Goal: Task Accomplishment & Management: Complete application form

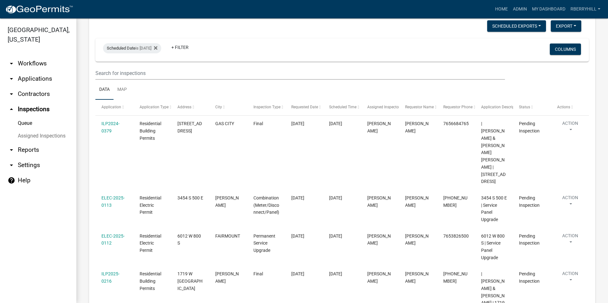
scroll to position [127, 0]
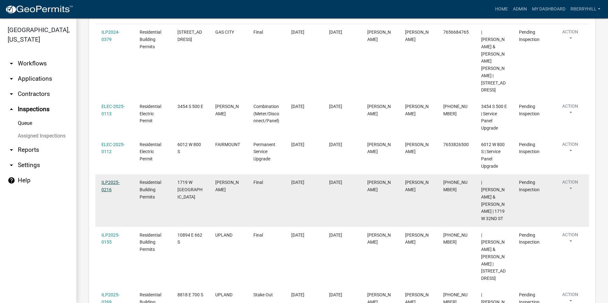
click at [114, 180] on link "ILP2025-0216" at bounding box center [110, 186] width 18 height 12
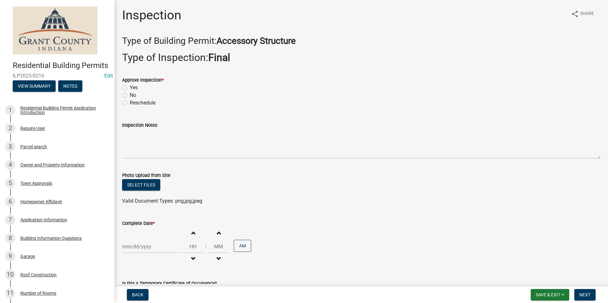
click at [130, 87] on label "Yes" at bounding box center [134, 88] width 8 height 8
click at [130, 87] on input "Yes" at bounding box center [132, 86] width 4 height 4
radio input "true"
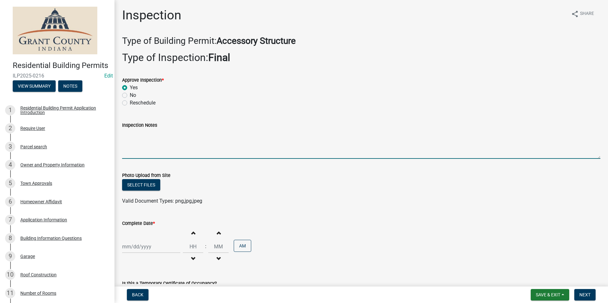
click at [129, 135] on textarea "Inspection Notes" at bounding box center [361, 144] width 478 height 30
type textarea "meter base disconnect combo. 2 ground rods with 1 continuous wire."
type input "[DATE]"
select select "9"
select select "2025"
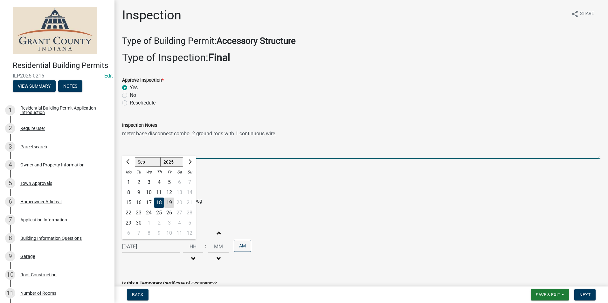
click at [289, 134] on textarea "meter base disconnect combo. 2 ground rods with 1 continuous wire." at bounding box center [361, 144] width 478 height 30
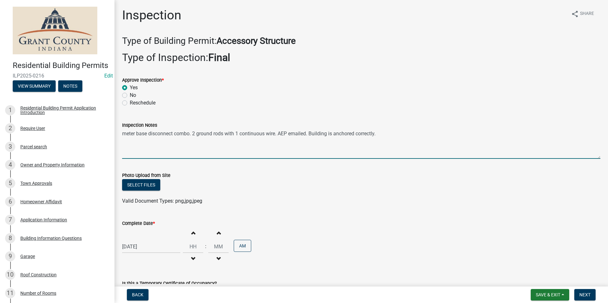
type textarea "meter base disconnect combo. 2 ground rods with 1 continuous wire. AEP emailed.…"
click at [138, 247] on div "[DATE]" at bounding box center [151, 246] width 58 height 13
select select "9"
select select "2025"
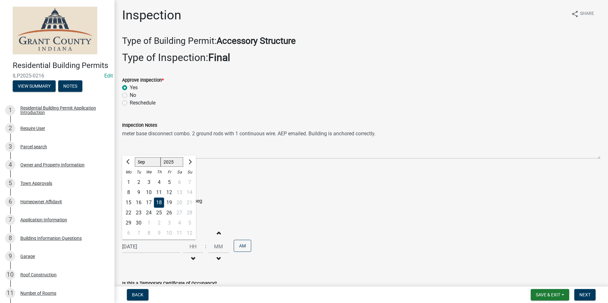
click at [170, 201] on div "19" at bounding box center [169, 203] width 10 height 10
type input "[DATE]"
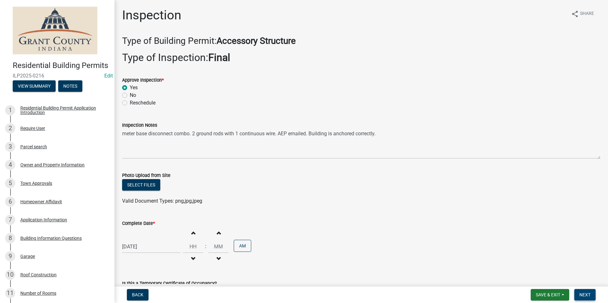
click at [581, 296] on span "Next" at bounding box center [584, 294] width 11 height 5
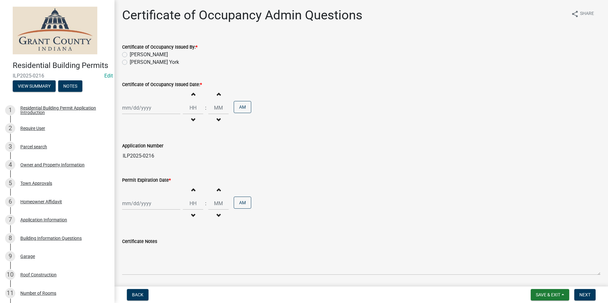
click at [130, 55] on label "[PERSON_NAME]" at bounding box center [149, 55] width 38 height 8
click at [130, 55] on input "[PERSON_NAME]" at bounding box center [132, 53] width 4 height 4
radio input "true"
click at [137, 110] on div at bounding box center [151, 107] width 58 height 13
select select "9"
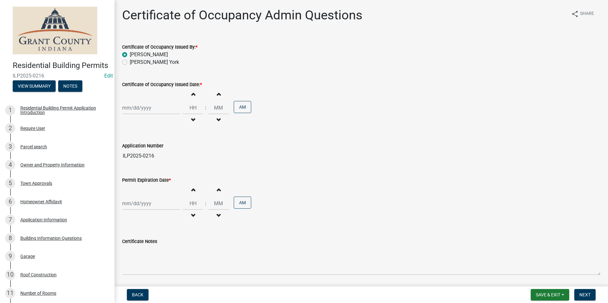
select select "2025"
click at [167, 161] on div "19" at bounding box center [169, 162] width 10 height 10
type input "[DATE]"
click at [137, 203] on div at bounding box center [151, 203] width 58 height 13
select select "9"
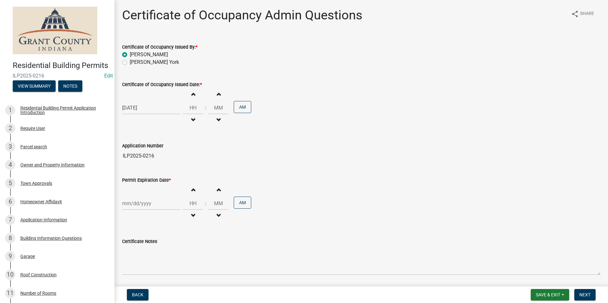
select select "2025"
click at [169, 160] on div "19" at bounding box center [169, 159] width 10 height 10
type input "[DATE]"
click at [589, 295] on span "Next" at bounding box center [584, 294] width 11 height 5
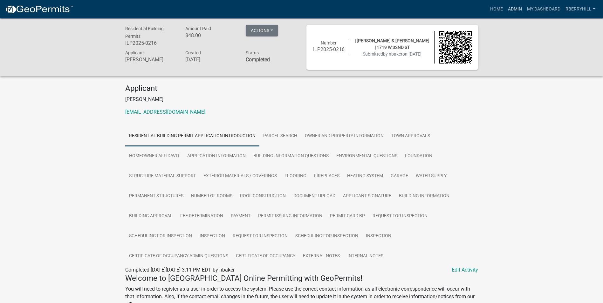
click at [513, 8] on link "Admin" at bounding box center [514, 9] width 19 height 12
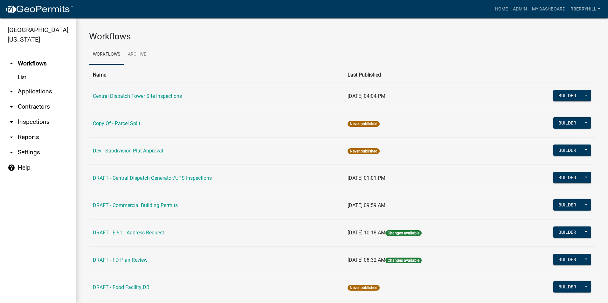
click at [30, 114] on link "arrow_drop_down Inspections" at bounding box center [38, 121] width 76 height 15
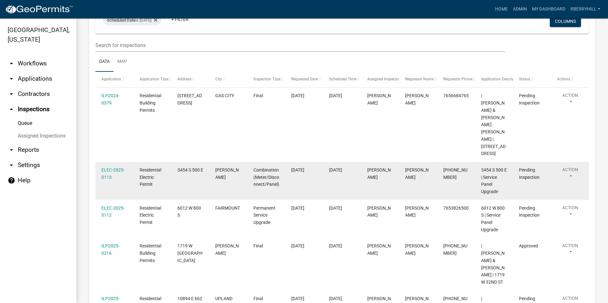
scroll to position [95, 0]
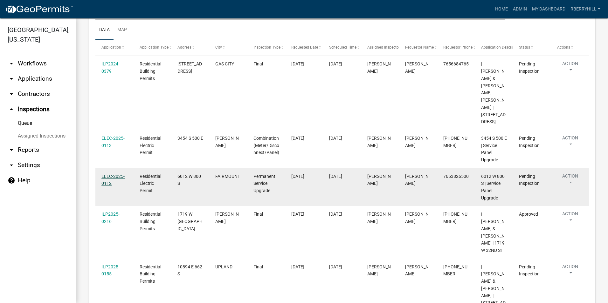
click at [113, 174] on link "ELEC-2025-0112" at bounding box center [112, 180] width 23 height 12
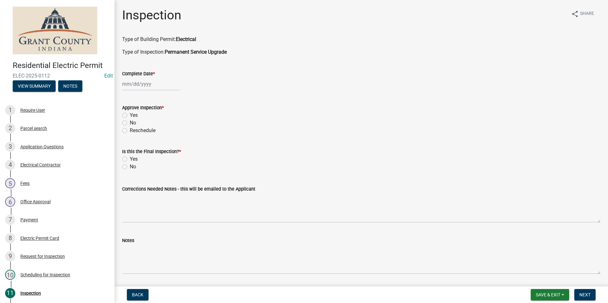
select select "9"
select select "2025"
click at [134, 86] on div "[PERSON_NAME] Feb Mar Apr [PERSON_NAME][DATE] Oct Nov [DATE] 1526 1527 1528 152…" at bounding box center [151, 84] width 58 height 13
click at [167, 139] on div "19" at bounding box center [169, 138] width 10 height 10
type input "[DATE]"
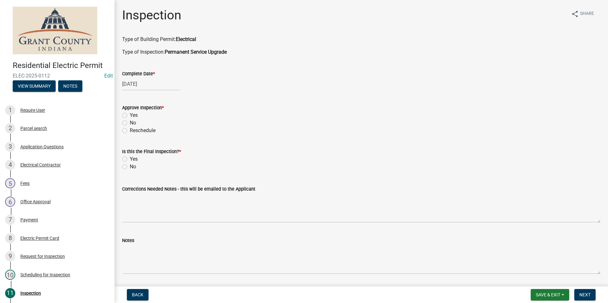
click at [130, 115] on label "Yes" at bounding box center [134, 116] width 8 height 8
click at [130, 115] on input "Yes" at bounding box center [132, 114] width 4 height 4
radio input "true"
click at [130, 160] on label "Yes" at bounding box center [134, 159] width 8 height 8
click at [130, 160] on input "Yes" at bounding box center [132, 157] width 4 height 4
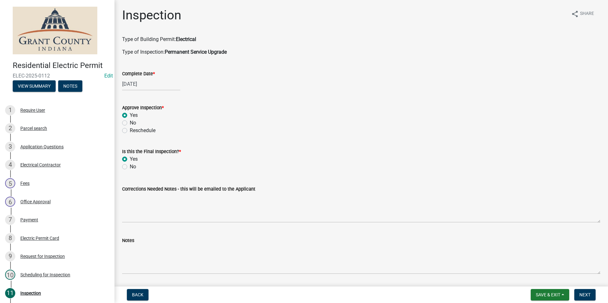
radio input "true"
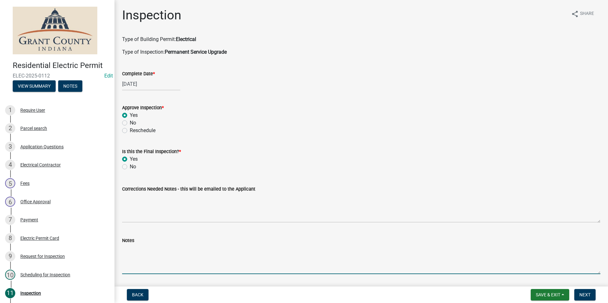
click at [128, 248] on textarea "Notes" at bounding box center [361, 259] width 478 height 30
type textarea "Meter base disconnect combo. 2 ground rods with 1 continuous wire. Contractor c…"
click at [585, 294] on span "Next" at bounding box center [584, 294] width 11 height 5
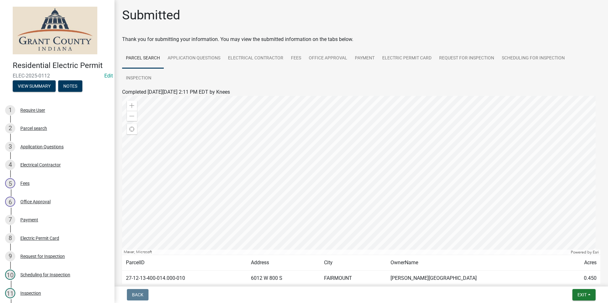
click at [582, 289] on nav "Back Exit Save Save & Exit" at bounding box center [360, 295] width 493 height 17
click at [583, 294] on span "Exit" at bounding box center [581, 294] width 9 height 5
click at [575, 277] on button "Save & Exit" at bounding box center [569, 278] width 51 height 15
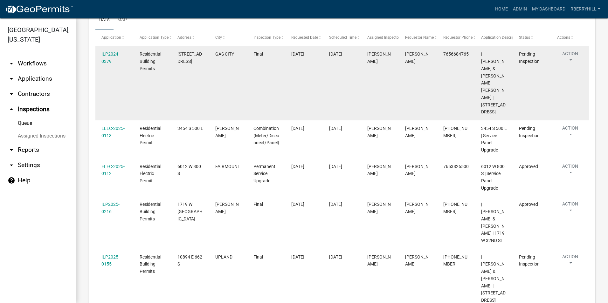
scroll to position [149, 0]
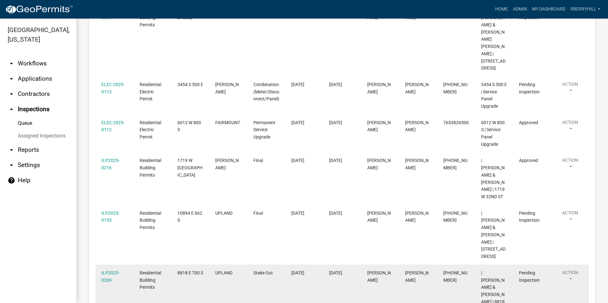
click at [106, 269] on div "ILP2025-0269" at bounding box center [114, 276] width 26 height 15
click at [110, 270] on link "ILP2025-0269" at bounding box center [110, 276] width 18 height 12
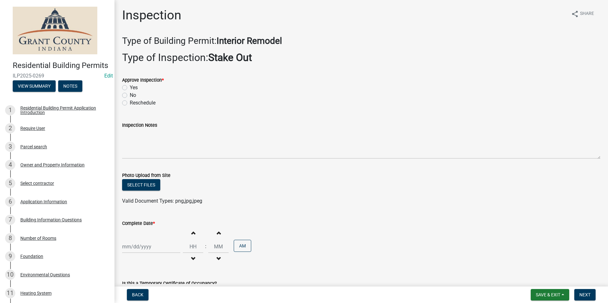
drag, startPoint x: 124, startPoint y: 88, endPoint x: 125, endPoint y: 95, distance: 7.7
click at [130, 88] on label "Yes" at bounding box center [134, 88] width 8 height 8
click at [130, 88] on input "Yes" at bounding box center [132, 86] width 4 height 4
radio input "true"
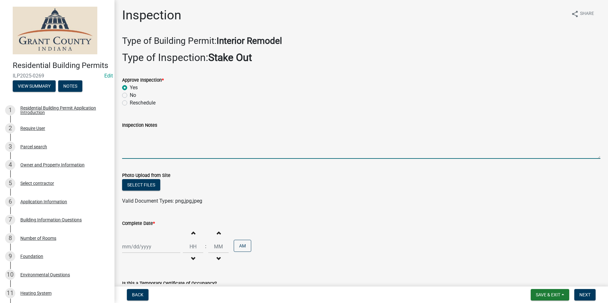
click at [129, 138] on textarea "Inspection Notes" at bounding box center [361, 144] width 478 height 30
type textarea "Posted permit."
click at [135, 246] on div at bounding box center [151, 246] width 58 height 13
select select "9"
select select "2025"
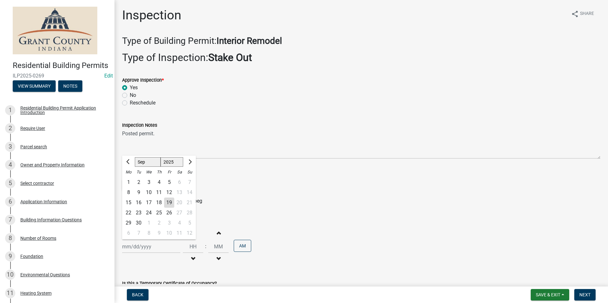
click at [171, 204] on div "19" at bounding box center [169, 203] width 10 height 10
type input "[DATE]"
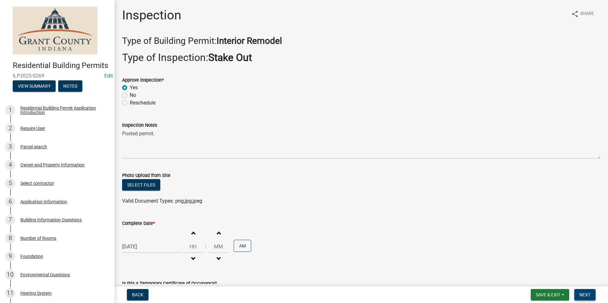
click at [587, 295] on span "Next" at bounding box center [584, 294] width 11 height 5
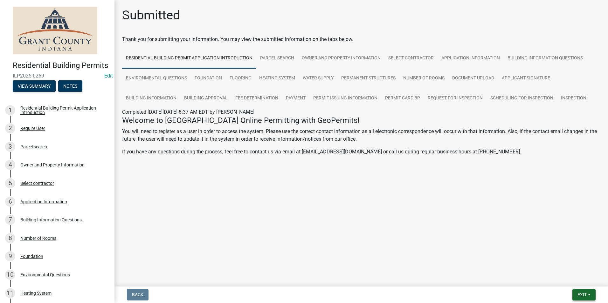
click at [583, 295] on span "Exit" at bounding box center [581, 294] width 9 height 5
click at [585, 277] on button "Save & Exit" at bounding box center [569, 278] width 51 height 15
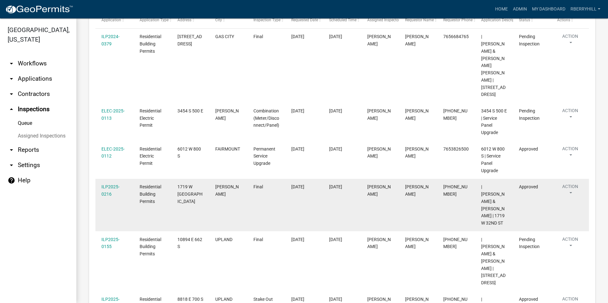
scroll to position [149, 0]
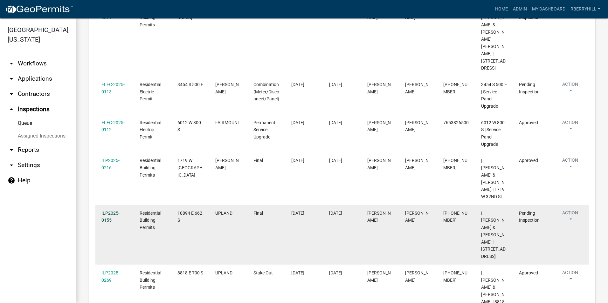
click at [111, 210] on div "ILP2025-0155" at bounding box center [114, 217] width 26 height 15
click at [110, 211] on link "ILP2025-0155" at bounding box center [110, 217] width 18 height 12
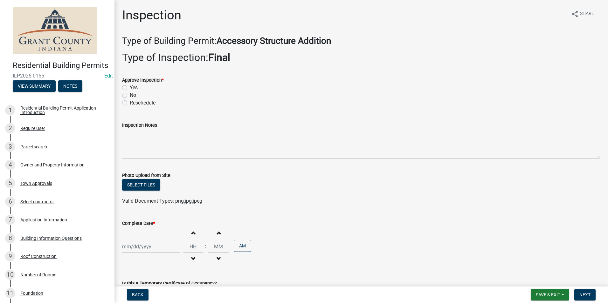
click at [130, 88] on label "Yes" at bounding box center [134, 88] width 8 height 8
click at [130, 88] on input "Yes" at bounding box center [132, 86] width 4 height 4
radio input "true"
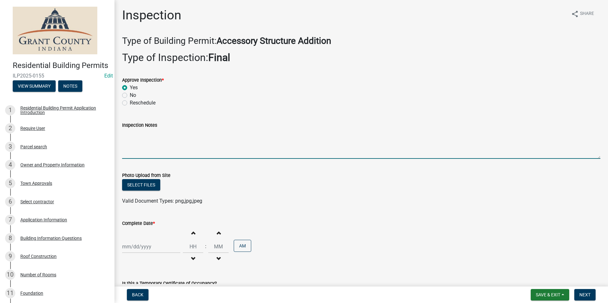
click at [124, 136] on textarea "Inspection Notes" at bounding box center [361, 144] width 478 height 30
type textarea "Framing meets code requirements. All requirements met."
select select "9"
select select "2025"
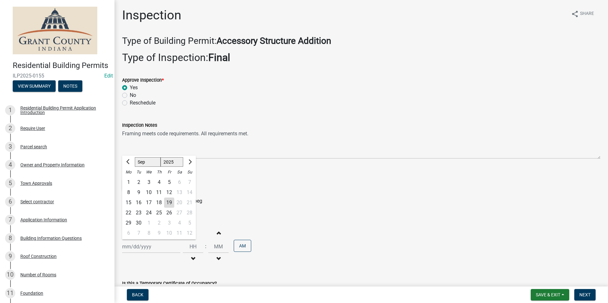
drag, startPoint x: 138, startPoint y: 248, endPoint x: 140, endPoint y: 245, distance: 4.1
click at [139, 248] on div "[PERSON_NAME] Feb Mar Apr [PERSON_NAME][DATE] Oct Nov [DATE] 1526 1527 1528 152…" at bounding box center [151, 246] width 58 height 13
click at [171, 202] on div "19" at bounding box center [169, 203] width 10 height 10
type input "[DATE]"
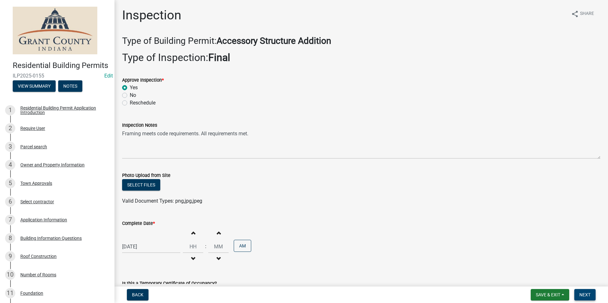
click at [581, 295] on span "Next" at bounding box center [584, 294] width 11 height 5
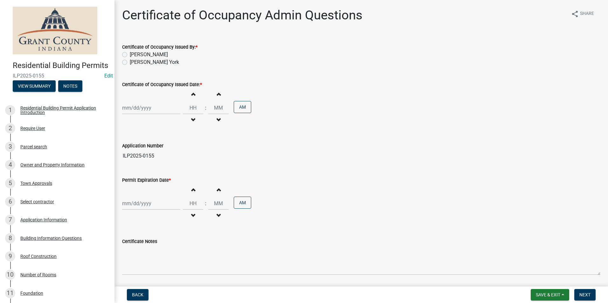
drag, startPoint x: 125, startPoint y: 54, endPoint x: 125, endPoint y: 61, distance: 6.7
click at [130, 55] on label "[PERSON_NAME]" at bounding box center [149, 55] width 38 height 8
click at [130, 55] on input "[PERSON_NAME]" at bounding box center [132, 53] width 4 height 4
radio input "true"
select select "9"
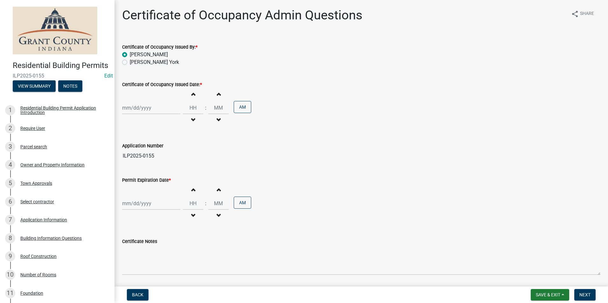
select select "2025"
click at [141, 108] on div "[PERSON_NAME] Feb Mar Apr [PERSON_NAME][DATE] Oct Nov [DATE] 1526 1527 1528 152…" at bounding box center [151, 107] width 58 height 13
click at [169, 161] on div "19" at bounding box center [169, 162] width 10 height 10
type input "[DATE]"
click at [137, 204] on div at bounding box center [151, 203] width 58 height 13
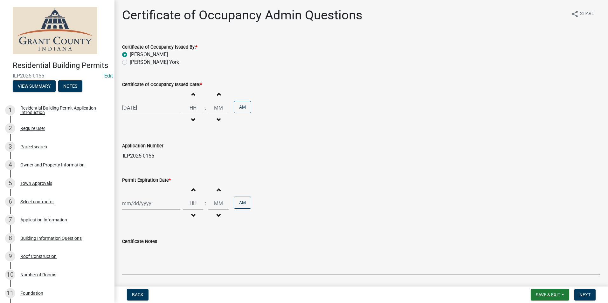
select select "9"
select select "2025"
click at [171, 159] on div "19" at bounding box center [169, 159] width 10 height 10
type input "[DATE]"
click at [590, 296] on button "Next" at bounding box center [584, 294] width 21 height 11
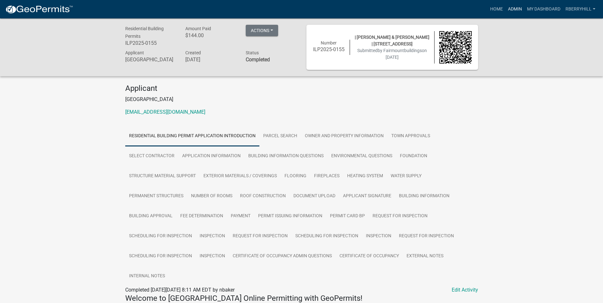
click at [511, 9] on link "Admin" at bounding box center [514, 9] width 19 height 12
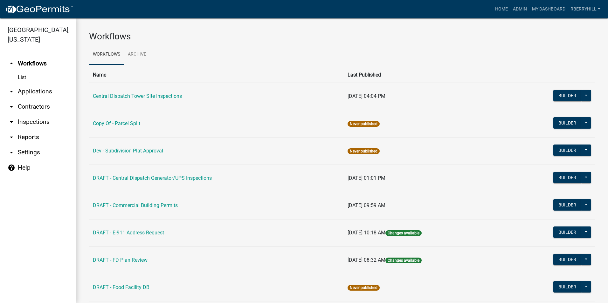
click at [34, 114] on link "arrow_drop_down Inspections" at bounding box center [38, 121] width 76 height 15
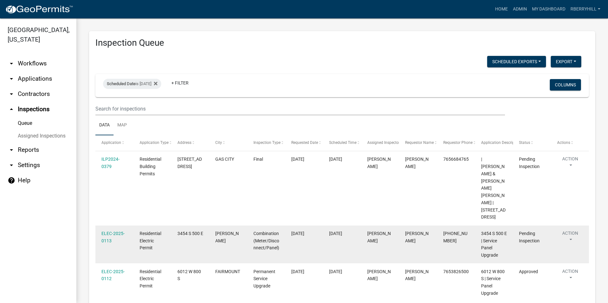
click at [111, 230] on div "ELEC-2025-0113" at bounding box center [114, 237] width 26 height 15
click at [121, 231] on link "ELEC-2025-0113" at bounding box center [112, 237] width 23 height 12
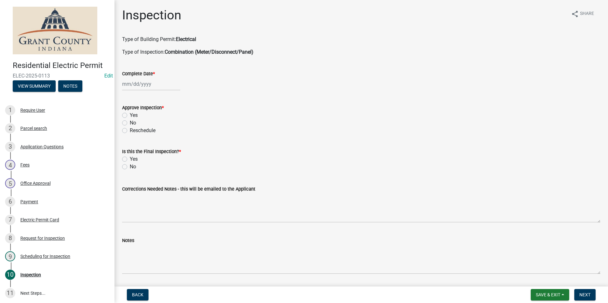
select select "9"
select select "2025"
click at [138, 86] on div "[PERSON_NAME] Feb Mar Apr [PERSON_NAME][DATE] Oct Nov [DATE] 1526 1527 1528 152…" at bounding box center [151, 84] width 58 height 13
click at [169, 136] on div "19" at bounding box center [169, 138] width 10 height 10
type input "[DATE]"
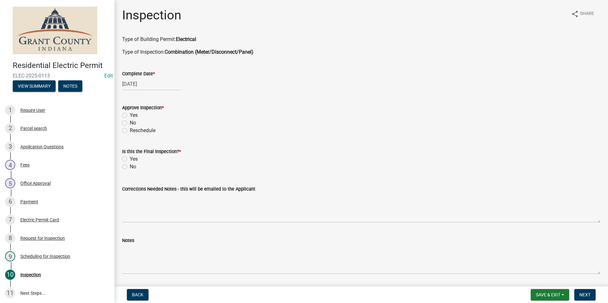
click at [130, 115] on label "Yes" at bounding box center [134, 116] width 8 height 8
click at [130, 115] on input "Yes" at bounding box center [132, 114] width 4 height 4
radio input "true"
click at [130, 167] on label "No" at bounding box center [133, 167] width 6 height 8
click at [130, 167] on input "No" at bounding box center [132, 165] width 4 height 4
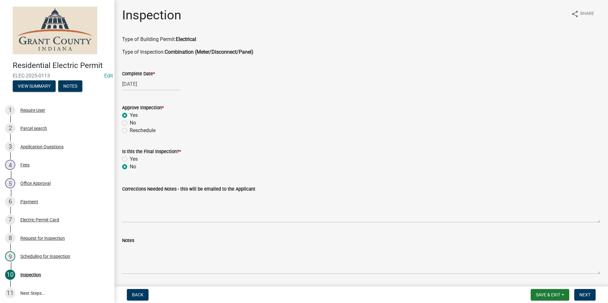
radio input "true"
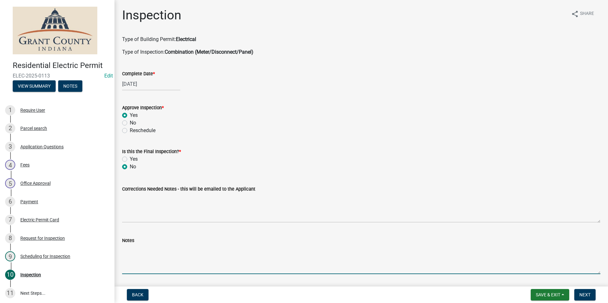
click at [127, 247] on textarea "Notes" at bounding box center [361, 259] width 478 height 30
type textarea "Discussed project with homeowner."
click at [591, 294] on button "Next" at bounding box center [584, 294] width 21 height 11
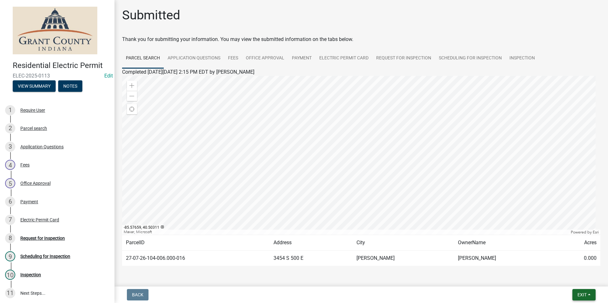
click at [579, 294] on span "Exit" at bounding box center [581, 294] width 9 height 5
click at [574, 277] on button "Save & Exit" at bounding box center [569, 278] width 51 height 15
